Goal: Task Accomplishment & Management: Manage account settings

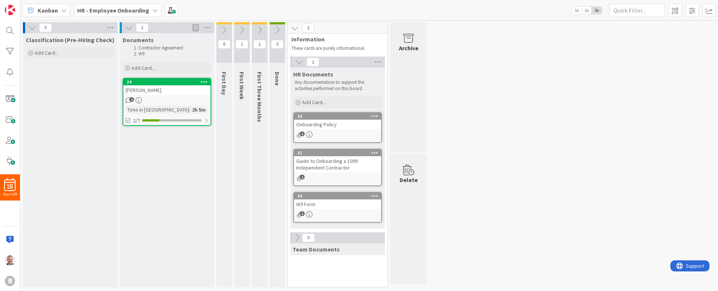
click at [481, 86] on div "0 Classification (Pre-Hiring Check) Add Card... 1 Documents Contractor Agreemen…" at bounding box center [369, 156] width 695 height 269
click at [165, 95] on div "24 [PERSON_NAME] 1 Time in Column : 2h 5m 2/7" at bounding box center [167, 102] width 89 height 48
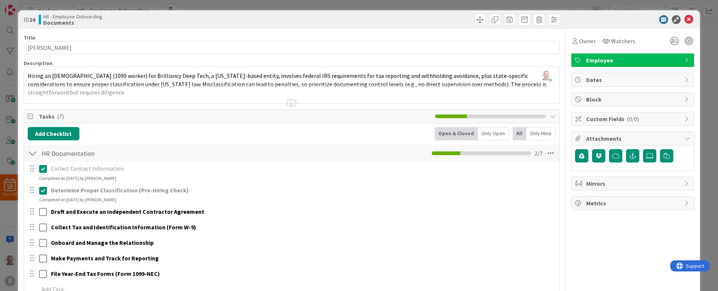
click at [494, 135] on div "Only Open" at bounding box center [493, 133] width 31 height 13
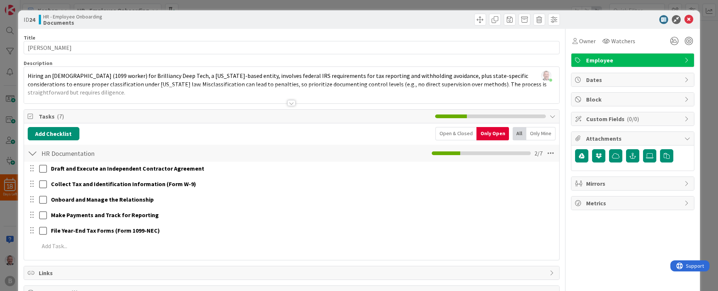
click at [456, 133] on div "Open & Closed" at bounding box center [456, 133] width 41 height 13
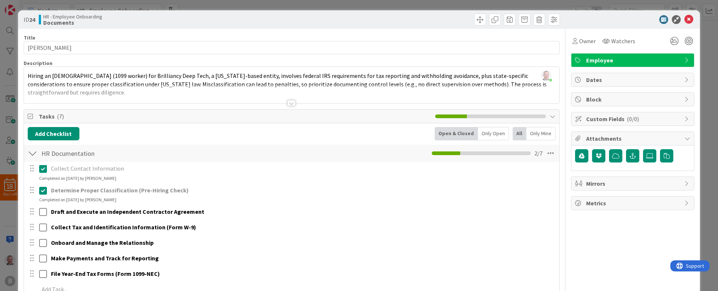
click at [497, 133] on div "Only Open" at bounding box center [493, 133] width 31 height 13
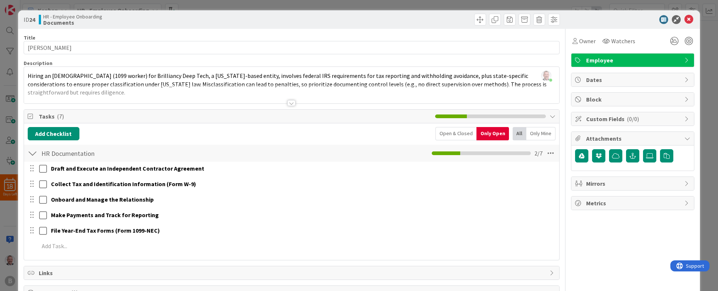
click at [457, 132] on div "Open & Closed" at bounding box center [456, 133] width 41 height 13
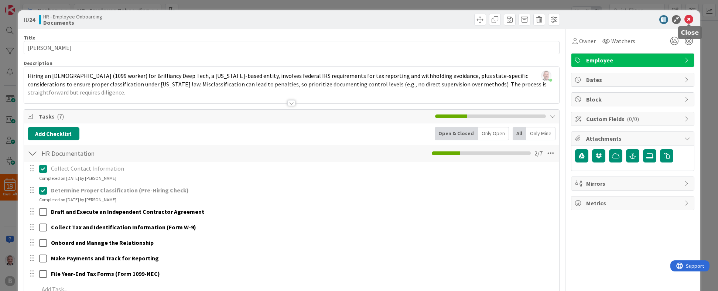
click at [692, 18] on icon at bounding box center [689, 19] width 9 height 9
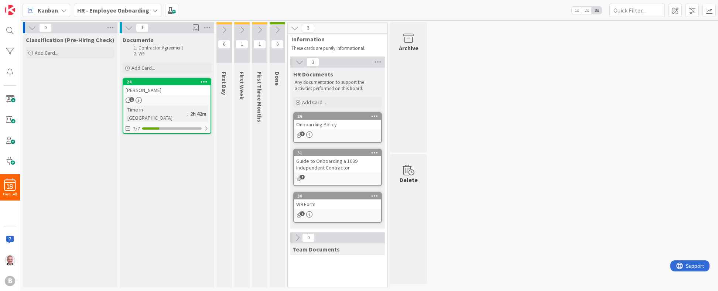
click at [500, 140] on div "0 Classification (Pre-Hiring Check) Add Card... 1 Documents Contractor Agreemen…" at bounding box center [369, 156] width 695 height 269
click at [32, 31] on icon at bounding box center [32, 28] width 8 height 8
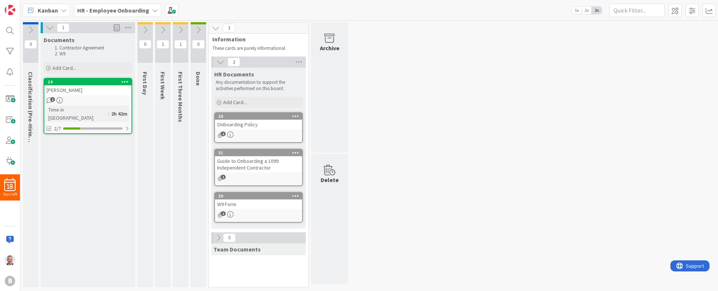
click at [31, 30] on icon at bounding box center [31, 30] width 8 height 8
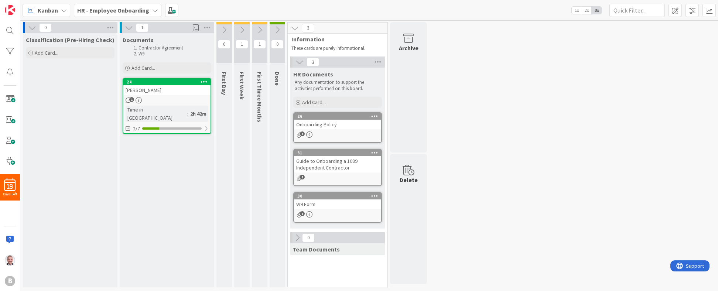
click at [79, 101] on div "Classification (Pre-Hiring Check) Add Card..." at bounding box center [70, 160] width 95 height 254
click at [432, 122] on div "0 Classification (Pre-Hiring Check) Add Card... 1 Documents Contractor Agreemen…" at bounding box center [369, 156] width 695 height 269
click at [93, 146] on div "Classification (Pre-Hiring Check) Add Card..." at bounding box center [70, 160] width 95 height 254
click at [190, 88] on div "[PERSON_NAME]" at bounding box center [166, 90] width 87 height 10
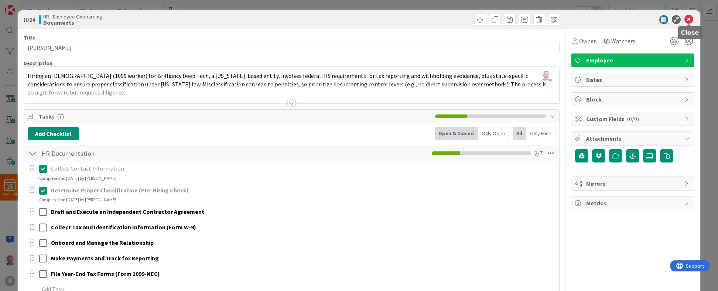
click at [692, 21] on icon at bounding box center [689, 19] width 9 height 9
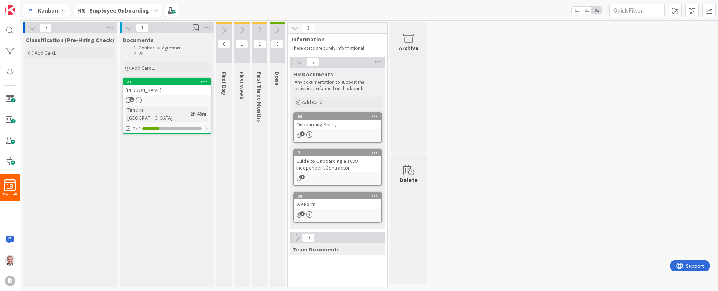
click at [170, 176] on div "Documents Contractor Agreement W9 Add Card... 24 [PERSON_NAME] 1 Time in [GEOGR…" at bounding box center [167, 160] width 95 height 254
click at [166, 160] on div "Documents Contractor Agreement W9 Add Card... 24 [PERSON_NAME] 1 Time in [GEOGR…" at bounding box center [167, 160] width 95 height 254
click at [168, 157] on div "Documents Contractor Agreement W9 Add Card... 24 [PERSON_NAME] 1 Time in [GEOGR…" at bounding box center [167, 160] width 95 height 254
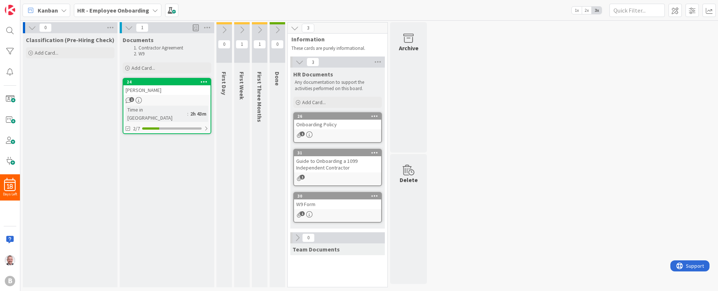
click at [168, 157] on div "Documents Contractor Agreement W9 Add Card... 24 [PERSON_NAME] 1 Time in [GEOGR…" at bounding box center [167, 160] width 95 height 254
click at [84, 159] on div "Classification (Pre-Hiring Check) Add Card..." at bounding box center [70, 160] width 95 height 254
click at [177, 166] on div "Documents Contractor Agreement W9 Add Card... 24 [PERSON_NAME] 1 Time in [GEOGR…" at bounding box center [167, 160] width 95 height 254
